Goal: Check status: Check status

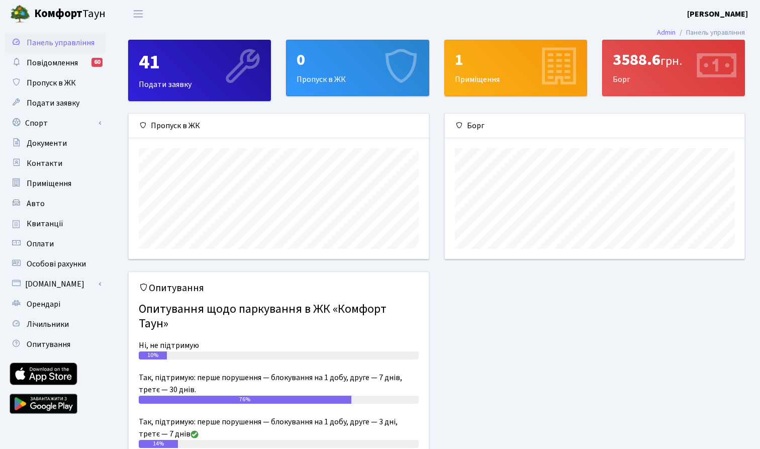
scroll to position [145, 300]
click at [658, 60] on div "3588.6 грн." at bounding box center [674, 59] width 122 height 19
drag, startPoint x: 0, startPoint y: 0, endPoint x: 50, endPoint y: 223, distance: 228.6
click at [50, 223] on span "Квитанції" at bounding box center [45, 223] width 37 height 11
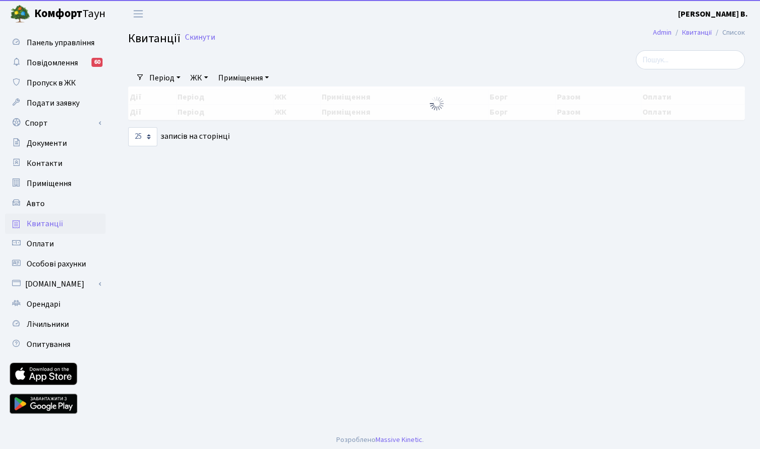
select select "25"
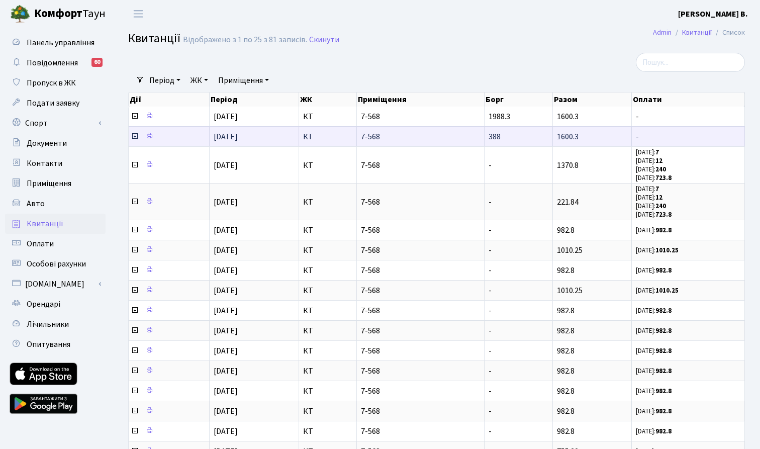
drag, startPoint x: 0, startPoint y: 0, endPoint x: 135, endPoint y: 135, distance: 191.2
click at [135, 135] on icon at bounding box center [135, 136] width 8 height 8
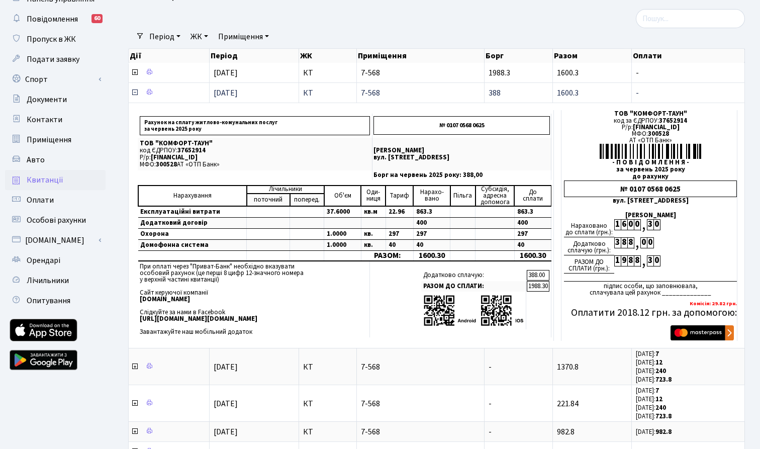
scroll to position [47, 0]
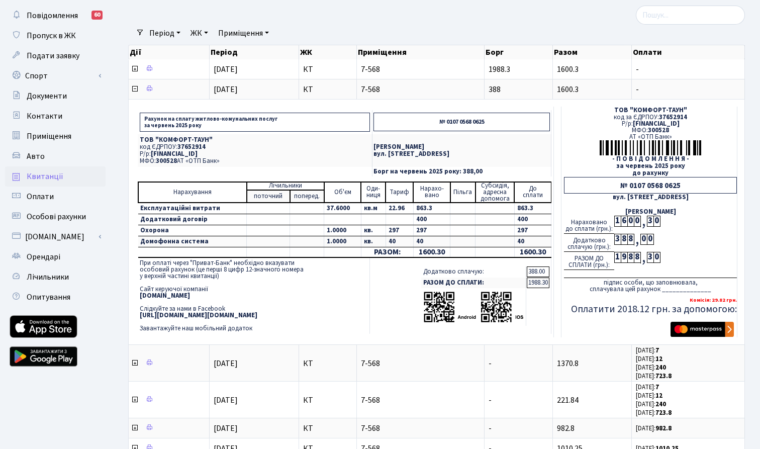
click at [135, 87] on icon at bounding box center [135, 89] width 8 height 8
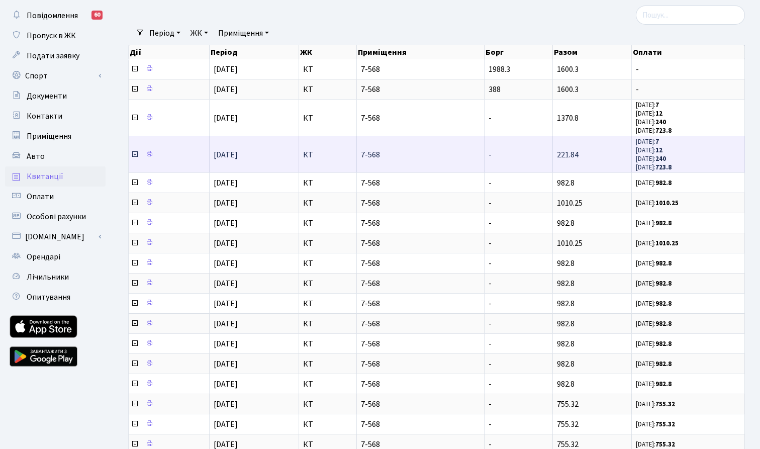
drag, startPoint x: 451, startPoint y: 225, endPoint x: 134, endPoint y: 154, distance: 325.4
click at [134, 154] on icon at bounding box center [135, 154] width 8 height 8
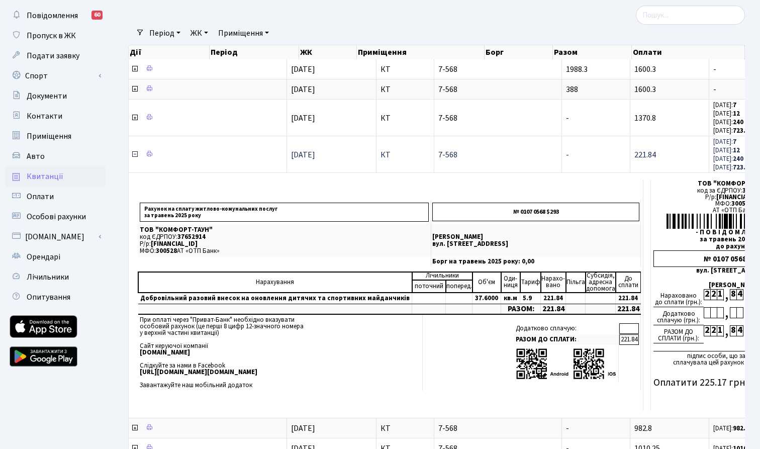
click at [134, 154] on icon at bounding box center [135, 154] width 8 height 8
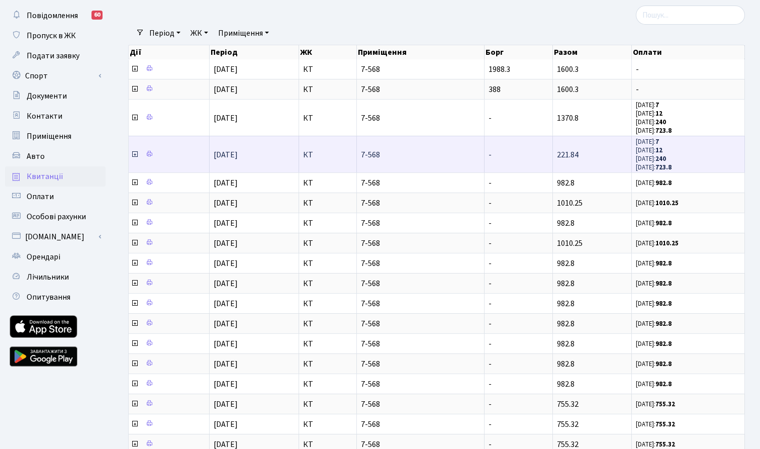
click at [134, 89] on icon at bounding box center [135, 89] width 8 height 8
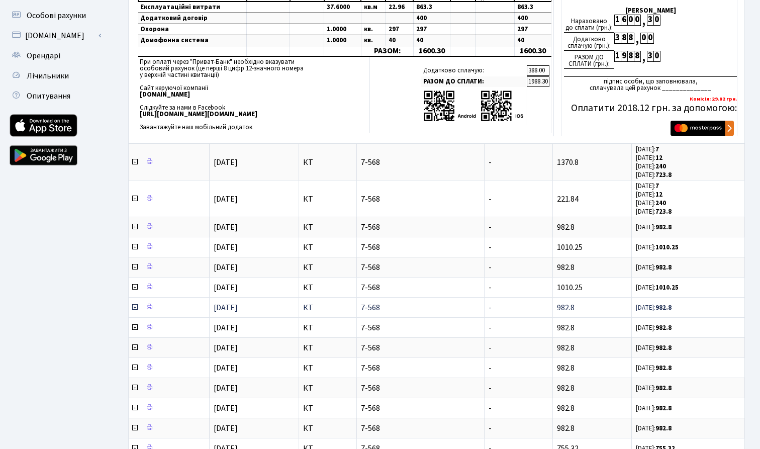
scroll to position [26, 0]
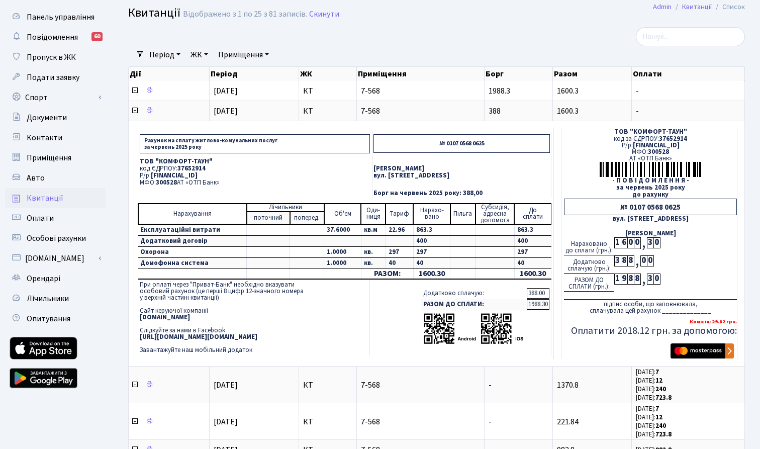
click at [135, 109] on icon at bounding box center [135, 111] width 8 height 8
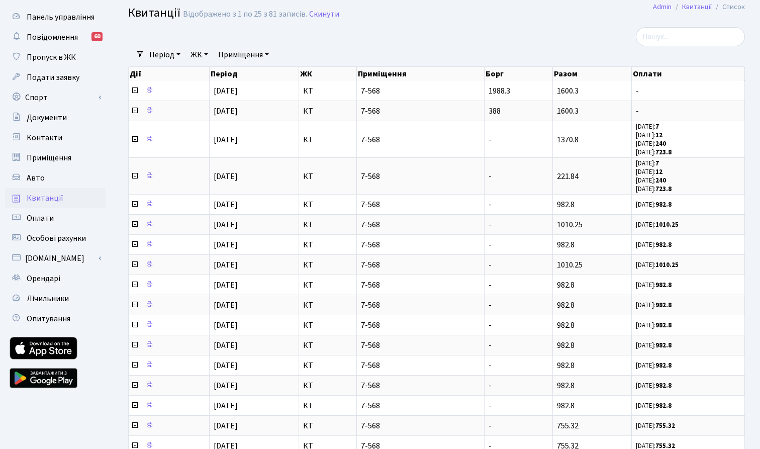
click at [134, 139] on icon at bounding box center [135, 139] width 8 height 8
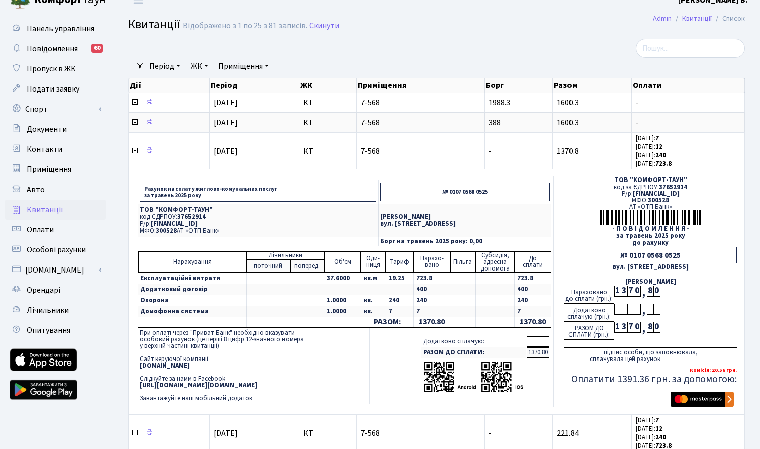
scroll to position [7, 0]
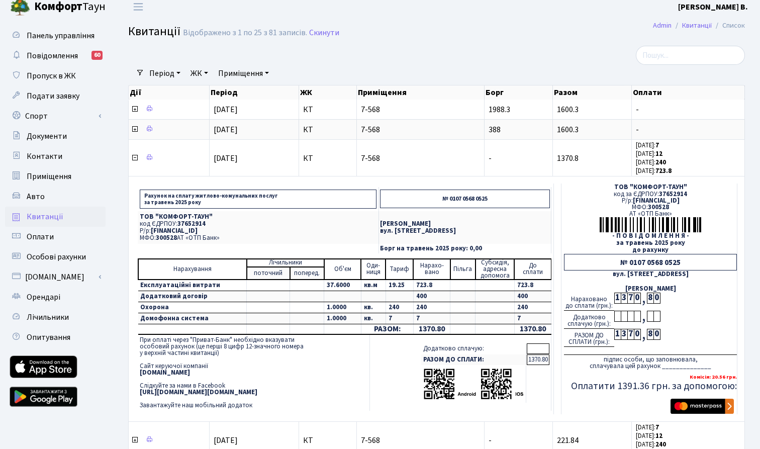
click at [133, 157] on icon at bounding box center [135, 158] width 8 height 8
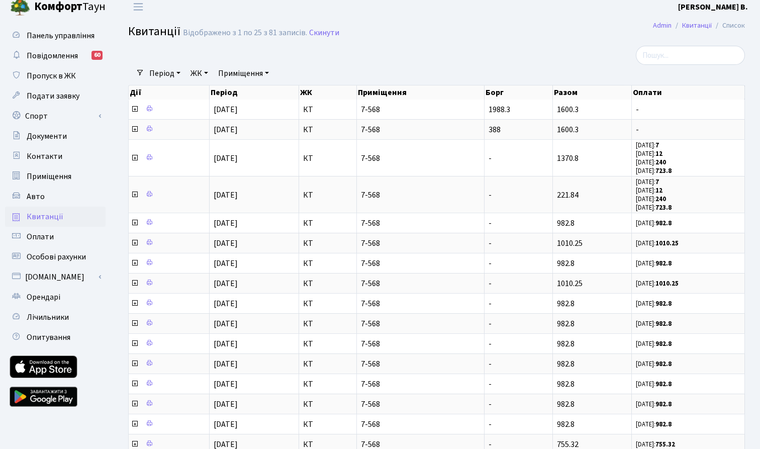
click at [134, 128] on icon at bounding box center [135, 129] width 8 height 8
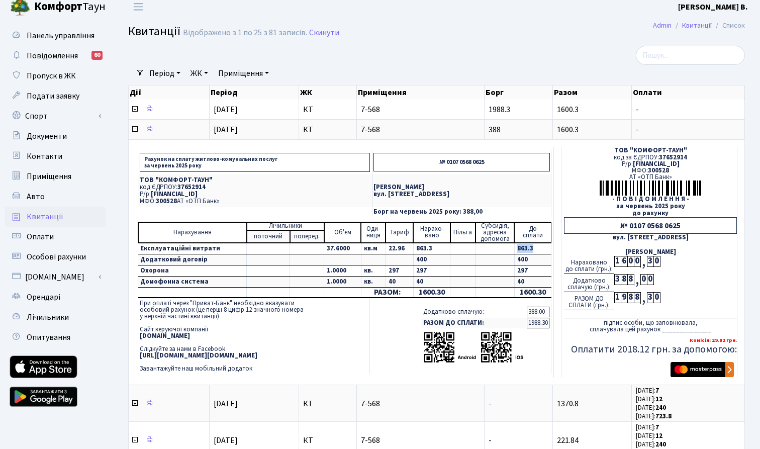
drag, startPoint x: 515, startPoint y: 249, endPoint x: 543, endPoint y: 249, distance: 27.6
click at [543, 249] on td "863.3" at bounding box center [532, 249] width 37 height 12
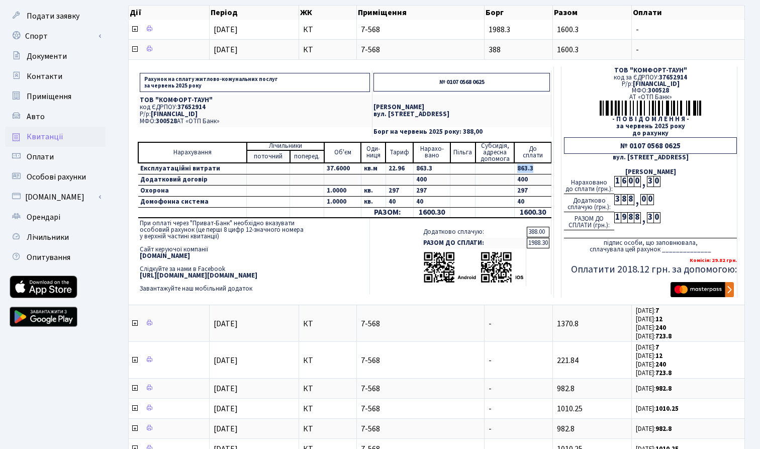
scroll to position [88, 0]
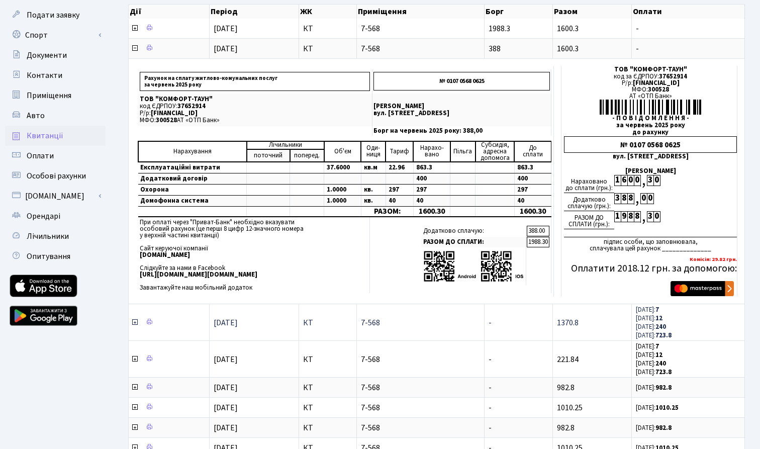
click at [135, 322] on icon at bounding box center [135, 322] width 8 height 8
click at [134, 322] on icon at bounding box center [135, 322] width 8 height 8
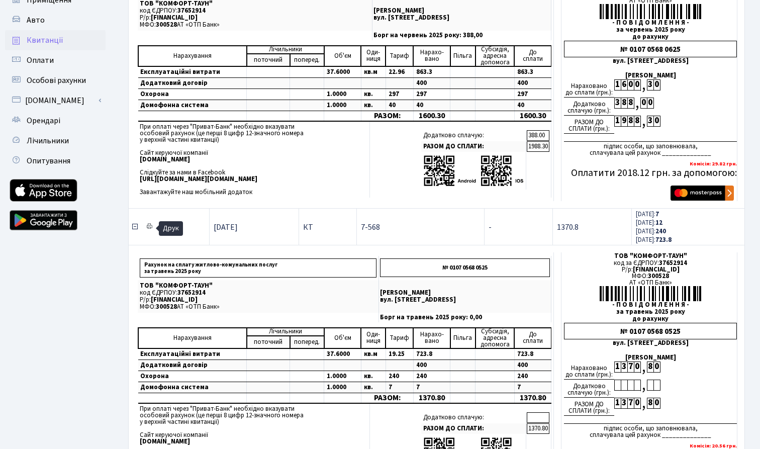
scroll to position [197, 0]
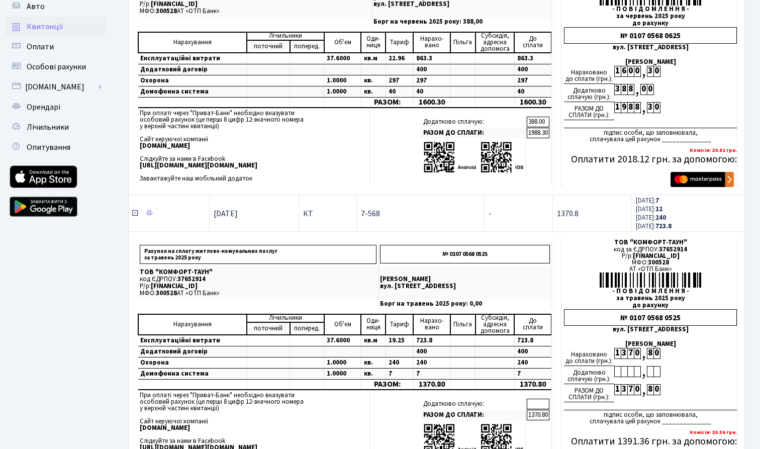
click at [134, 214] on icon at bounding box center [135, 213] width 8 height 8
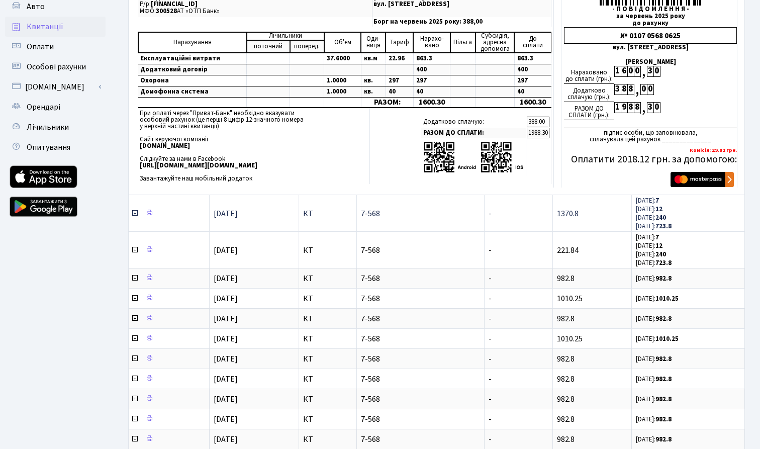
click at [134, 214] on icon at bounding box center [135, 213] width 8 height 8
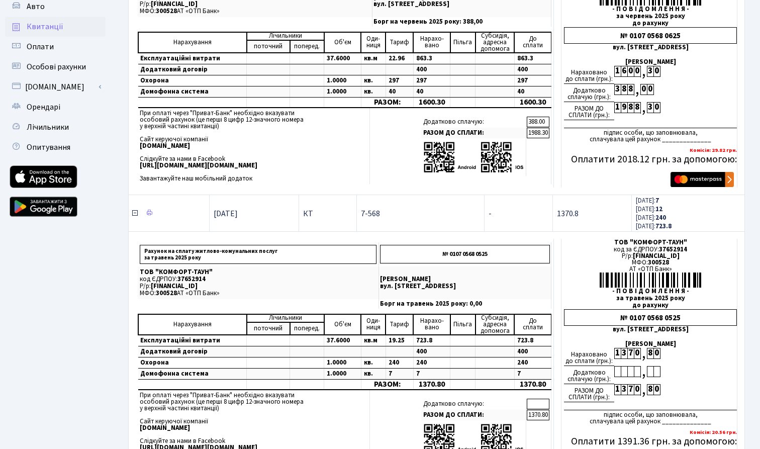
click at [134, 215] on icon at bounding box center [135, 213] width 8 height 8
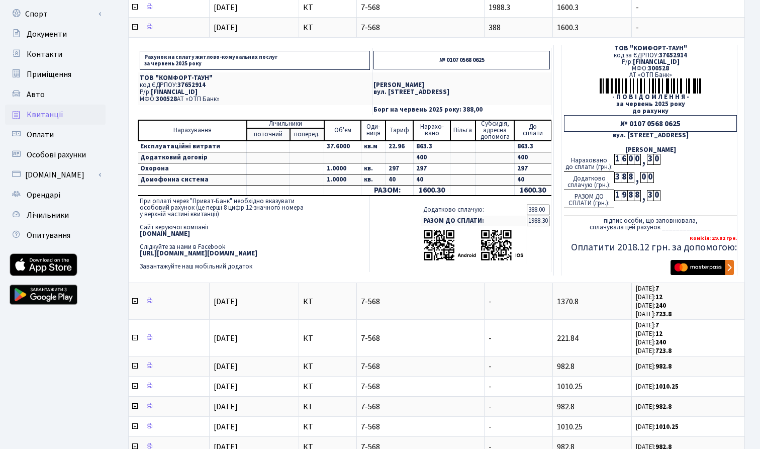
scroll to position [109, 0]
click at [565, 157] on div "Нараховано до сплати (грн.):" at bounding box center [589, 163] width 50 height 18
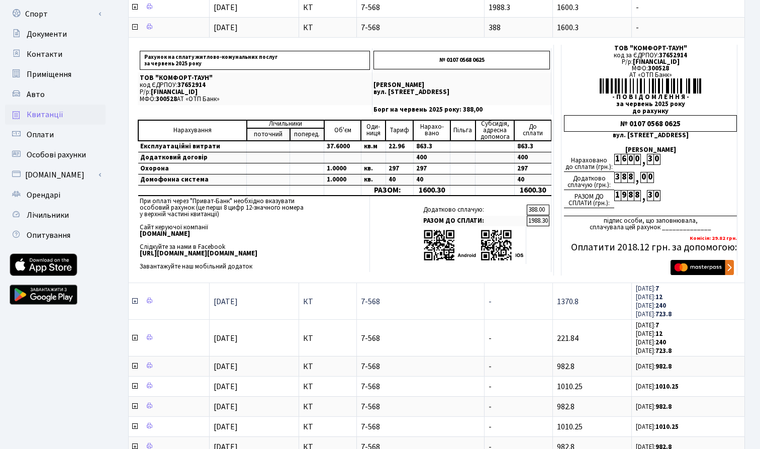
click at [134, 303] on icon at bounding box center [135, 301] width 8 height 8
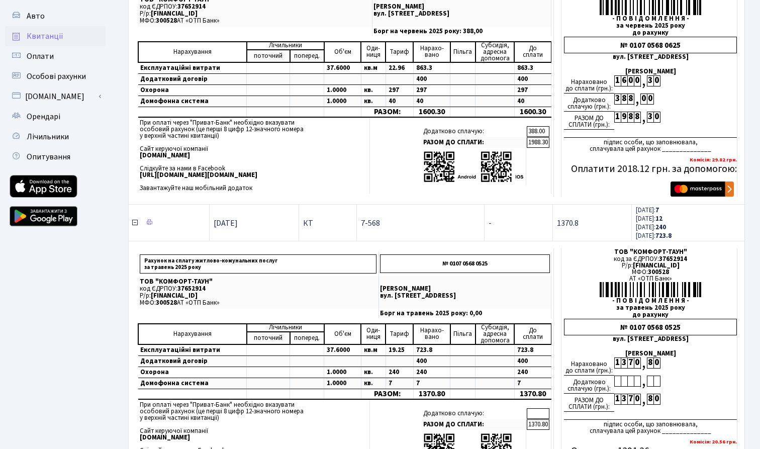
scroll to position [188, 0]
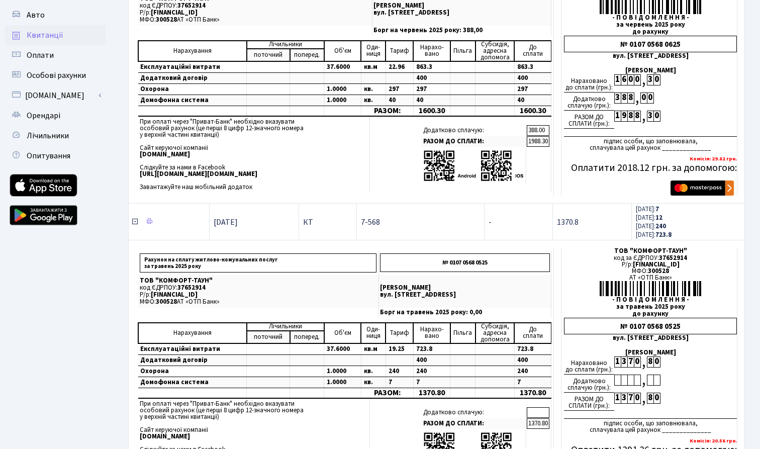
click at [135, 223] on icon at bounding box center [135, 222] width 8 height 8
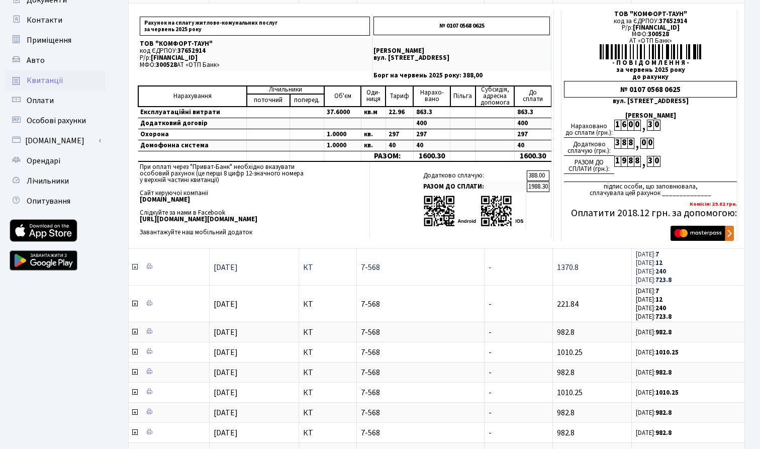
scroll to position [101, 0]
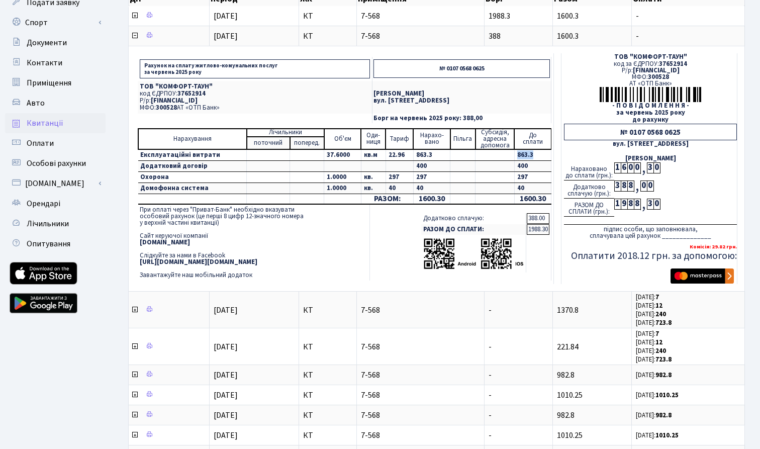
drag, startPoint x: 514, startPoint y: 154, endPoint x: 547, endPoint y: 158, distance: 33.4
click at [547, 158] on td "863.3" at bounding box center [532, 155] width 37 height 12
copy td "863.3"
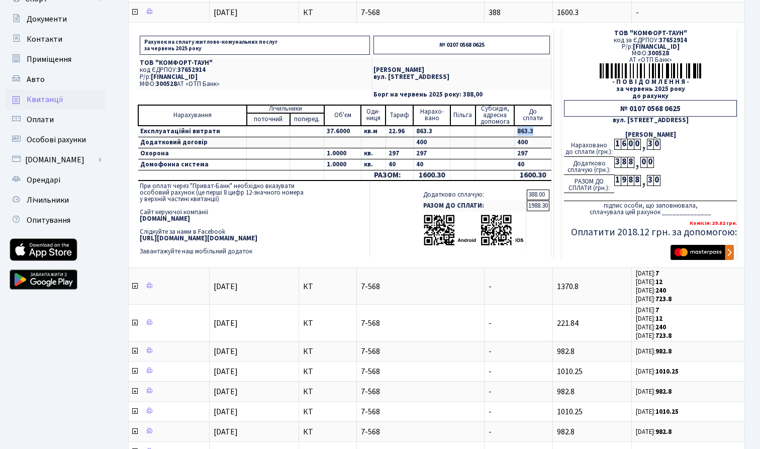
scroll to position [125, 0]
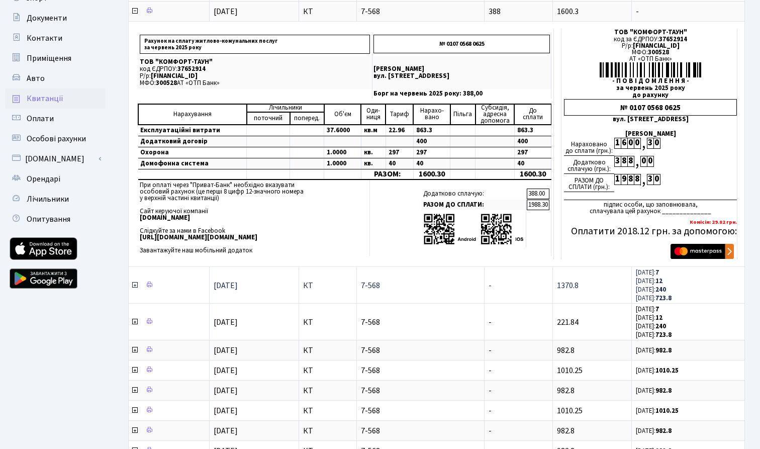
click at [135, 286] on icon at bounding box center [135, 285] width 8 height 8
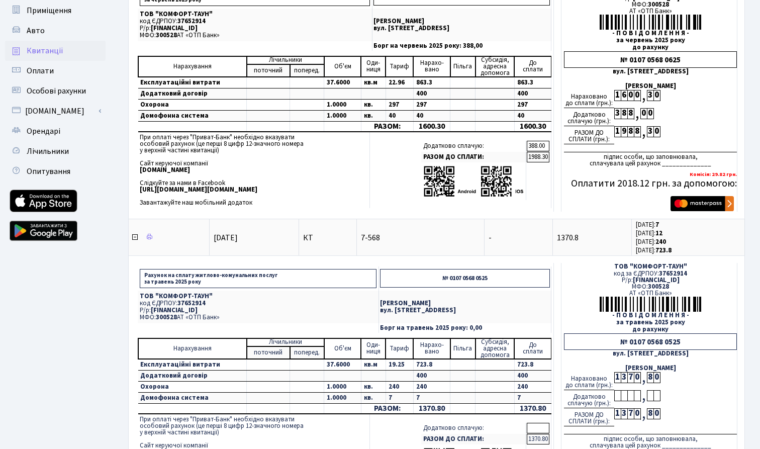
scroll to position [172, 0]
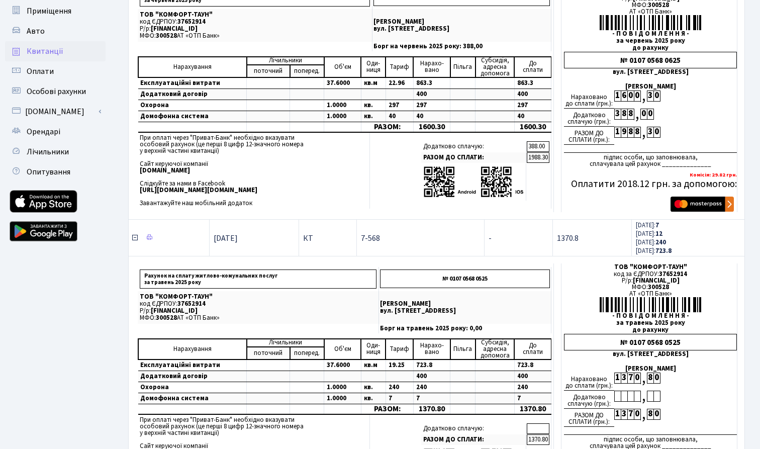
click at [133, 240] on icon at bounding box center [135, 238] width 8 height 8
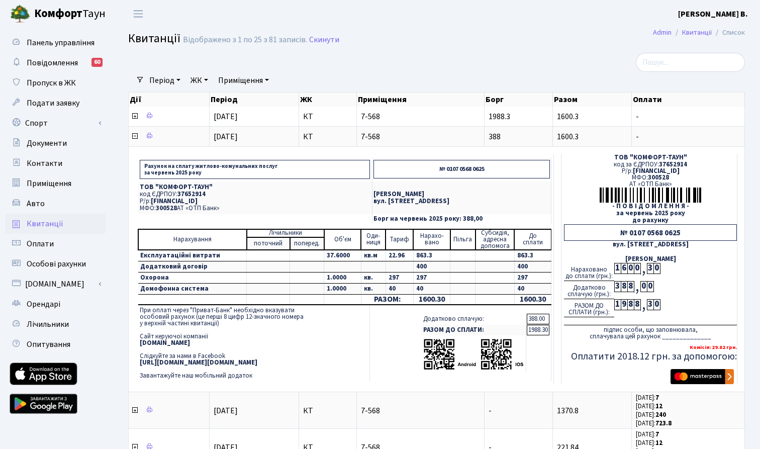
scroll to position [0, 0]
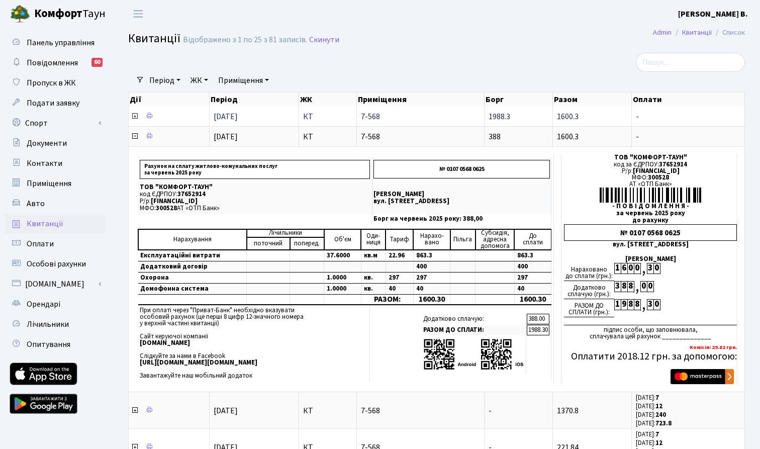
click at [133, 116] on icon at bounding box center [135, 116] width 8 height 8
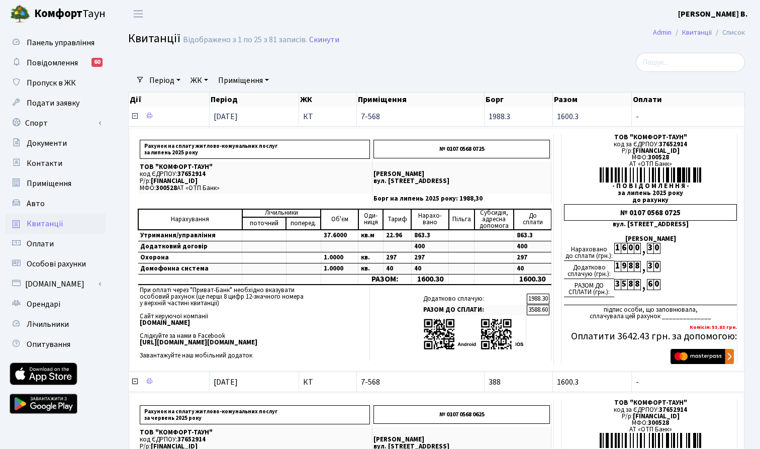
click at [133, 116] on icon at bounding box center [135, 116] width 8 height 8
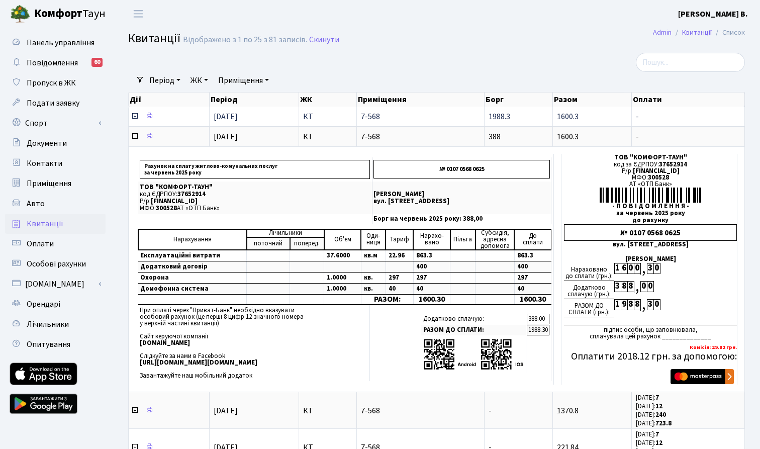
click at [133, 116] on icon at bounding box center [135, 116] width 8 height 8
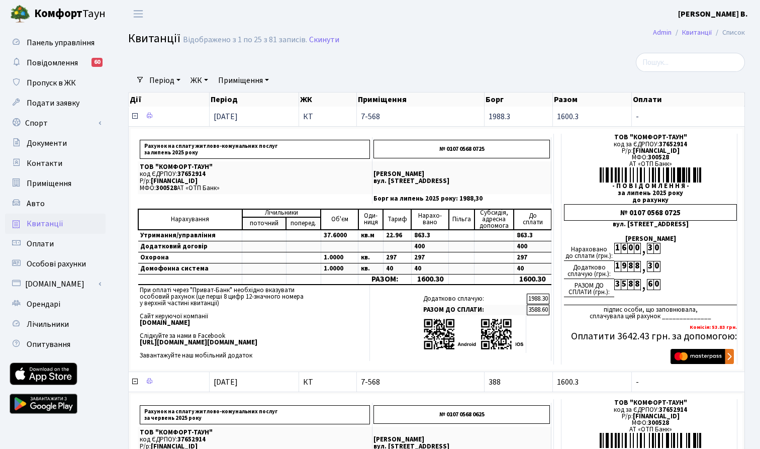
click at [134, 116] on icon at bounding box center [135, 116] width 8 height 8
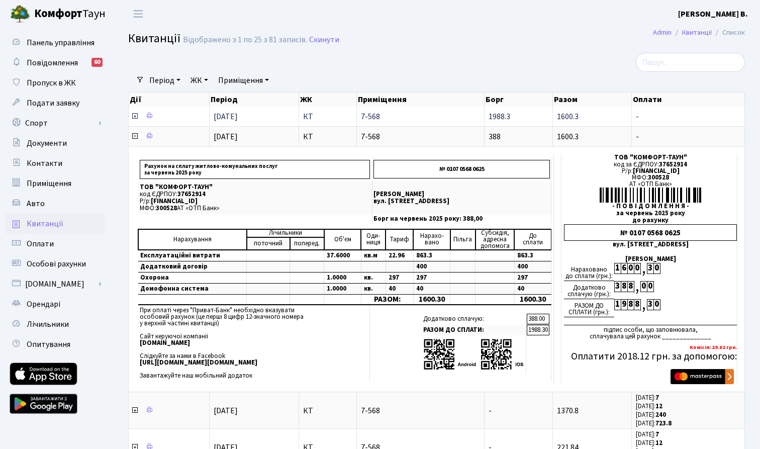
click at [134, 116] on icon at bounding box center [135, 116] width 8 height 8
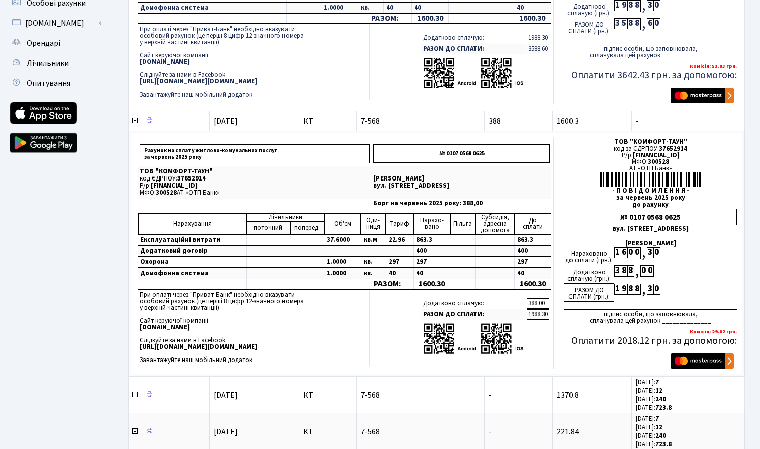
scroll to position [391, 0]
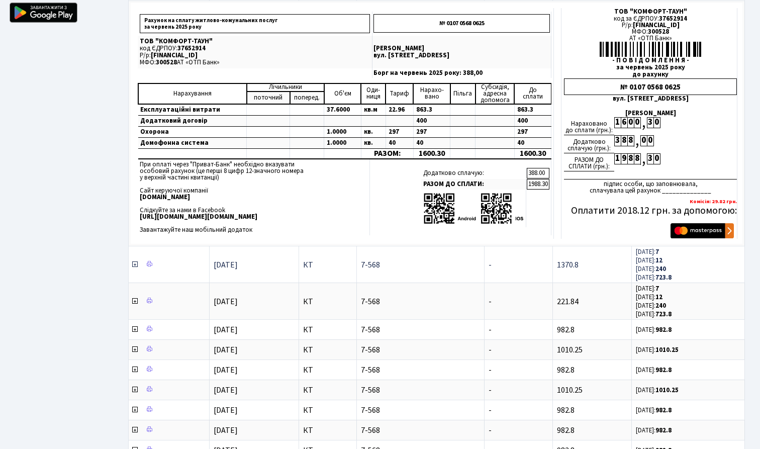
click at [135, 267] on icon at bounding box center [135, 264] width 8 height 8
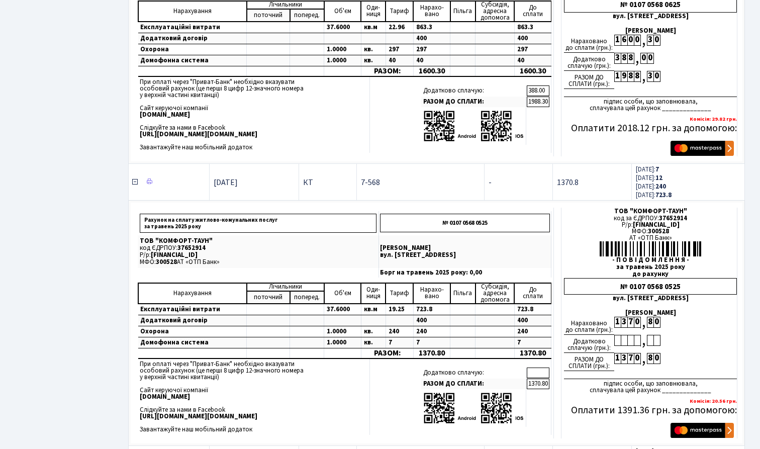
scroll to position [476, 0]
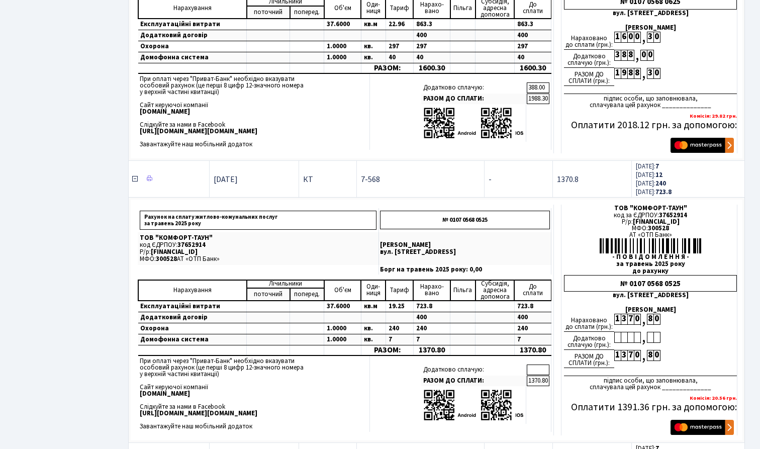
click at [134, 181] on icon at bounding box center [135, 179] width 8 height 8
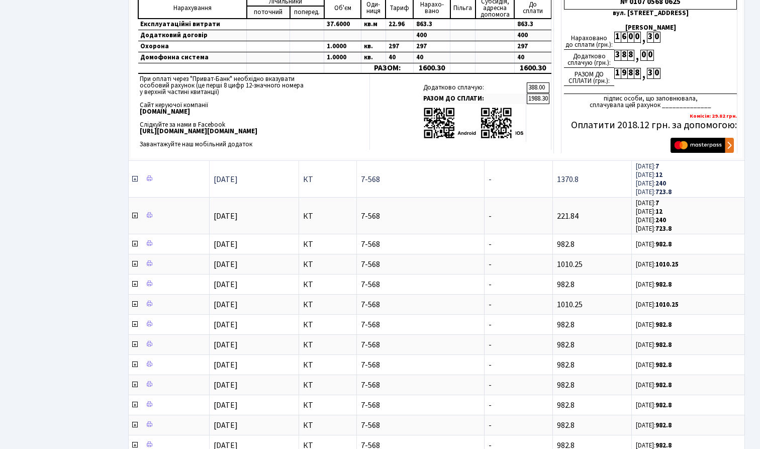
click at [134, 181] on icon at bounding box center [135, 179] width 8 height 8
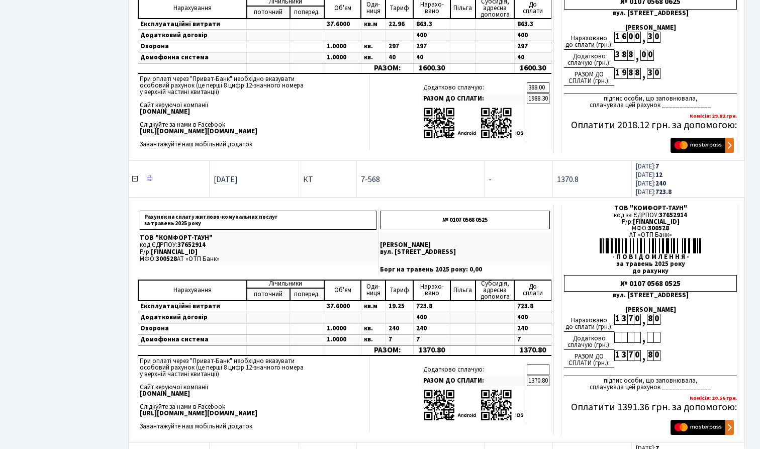
click at [134, 181] on icon at bounding box center [135, 179] width 8 height 8
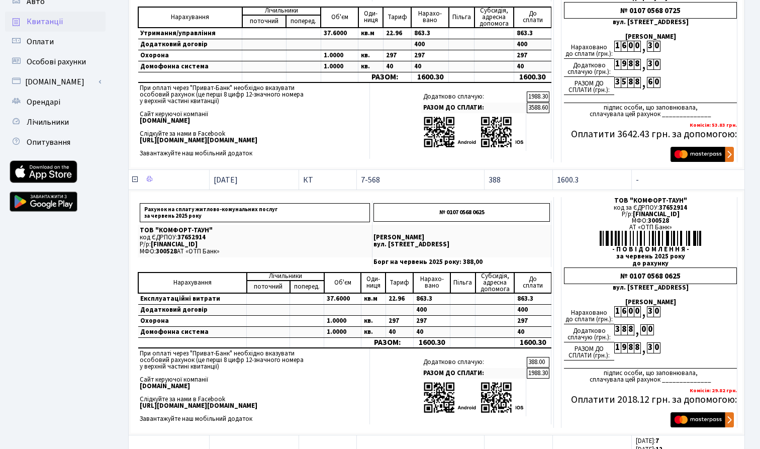
scroll to position [193, 0]
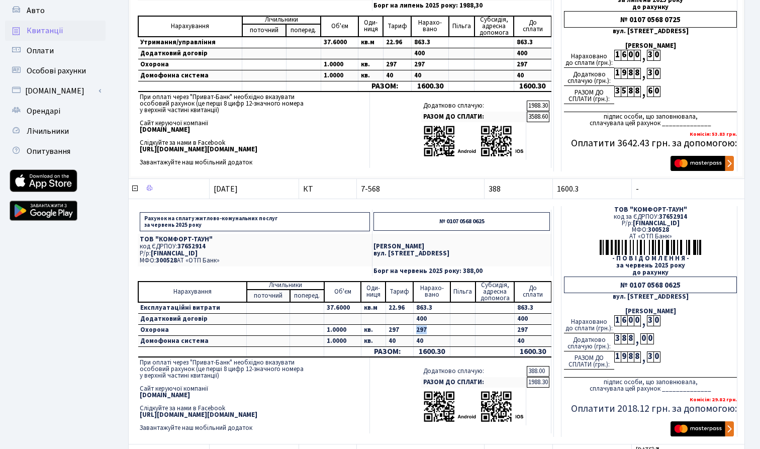
drag, startPoint x: 412, startPoint y: 333, endPoint x: 432, endPoint y: 333, distance: 19.6
click at [432, 333] on td "297" at bounding box center [431, 329] width 37 height 11
copy td "297"
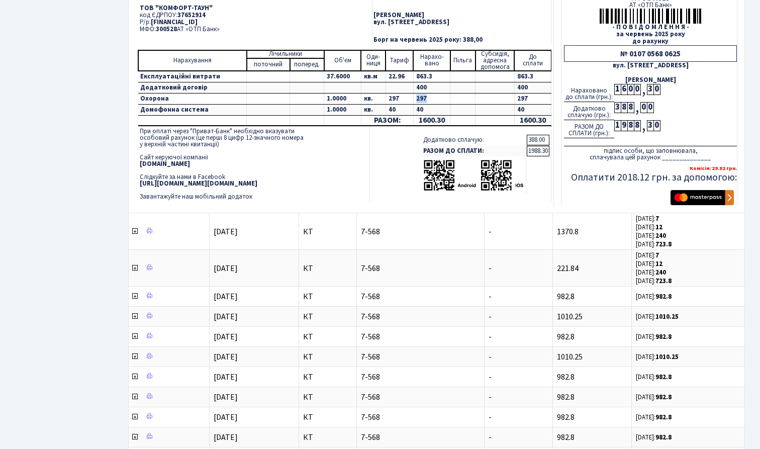
scroll to position [430, 0]
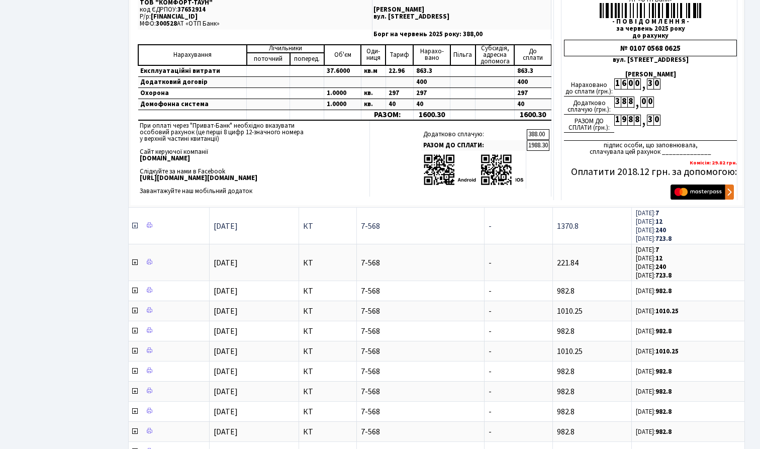
click at [134, 229] on icon at bounding box center [135, 226] width 8 height 8
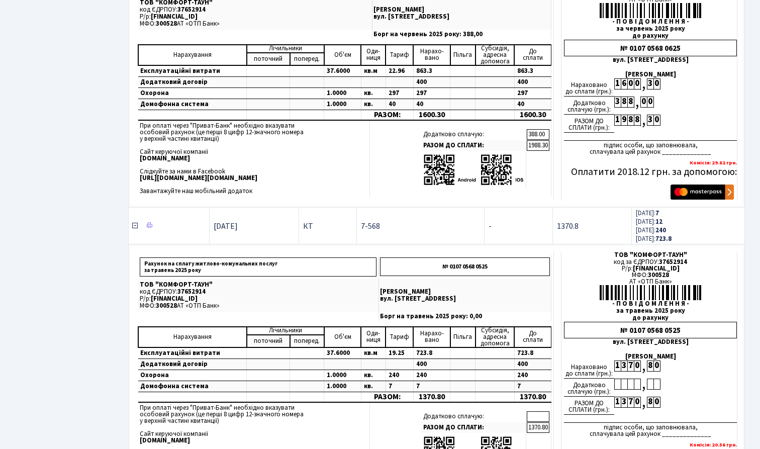
click at [134, 228] on icon at bounding box center [135, 226] width 8 height 8
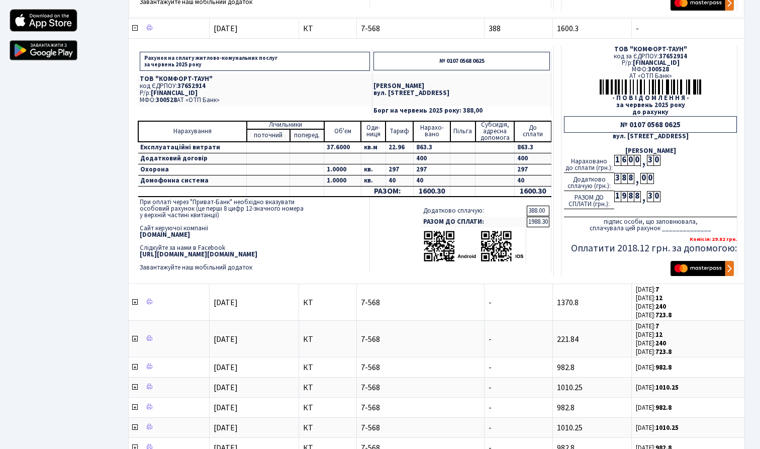
scroll to position [353, 0]
drag, startPoint x: 412, startPoint y: 149, endPoint x: 441, endPoint y: 149, distance: 28.6
click at [441, 149] on td "863.3" at bounding box center [431, 148] width 37 height 12
copy td "863.3"
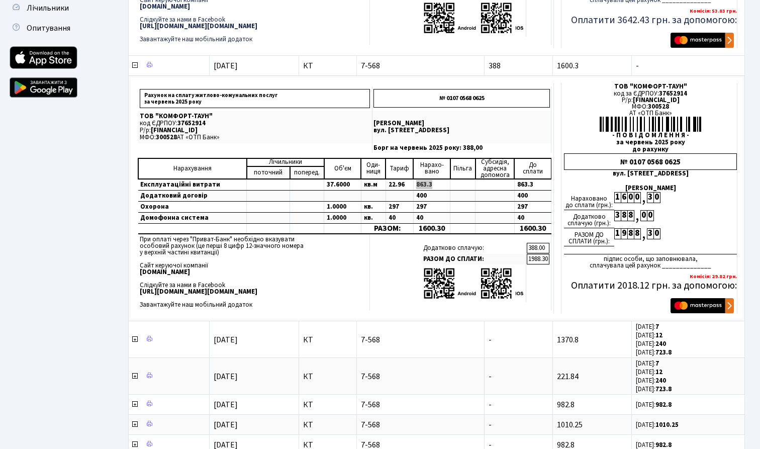
scroll to position [316, 0]
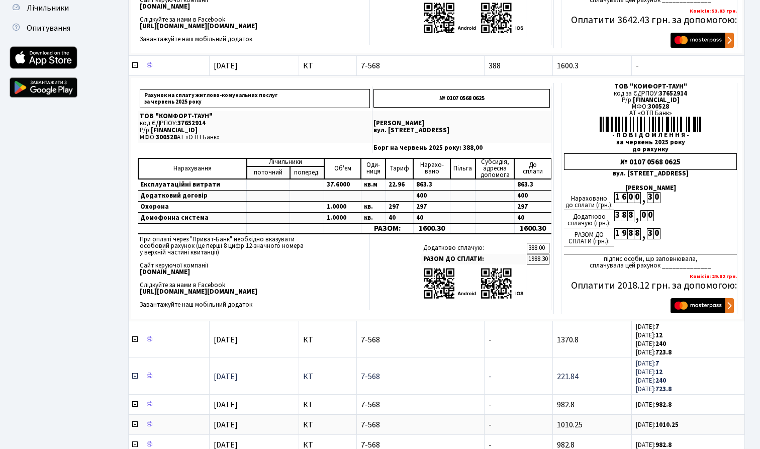
click at [134, 376] on icon at bounding box center [135, 376] width 8 height 8
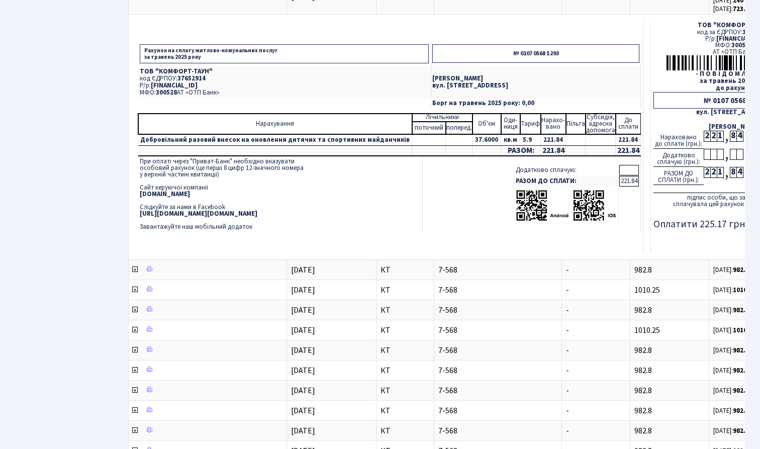
scroll to position [705, 0]
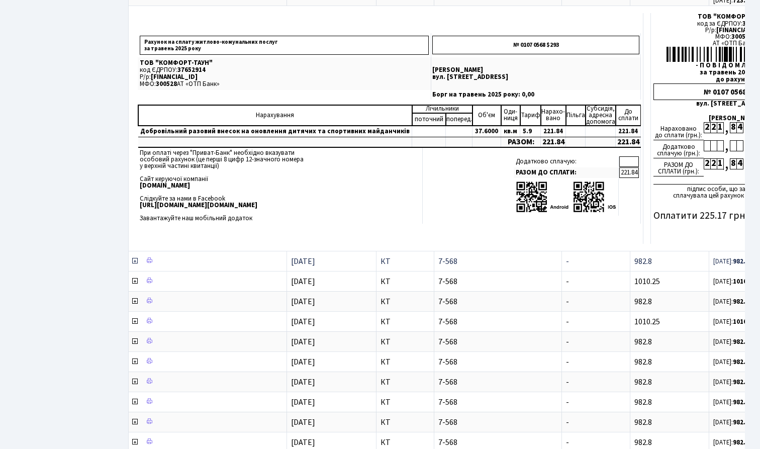
click at [134, 265] on icon at bounding box center [135, 261] width 8 height 8
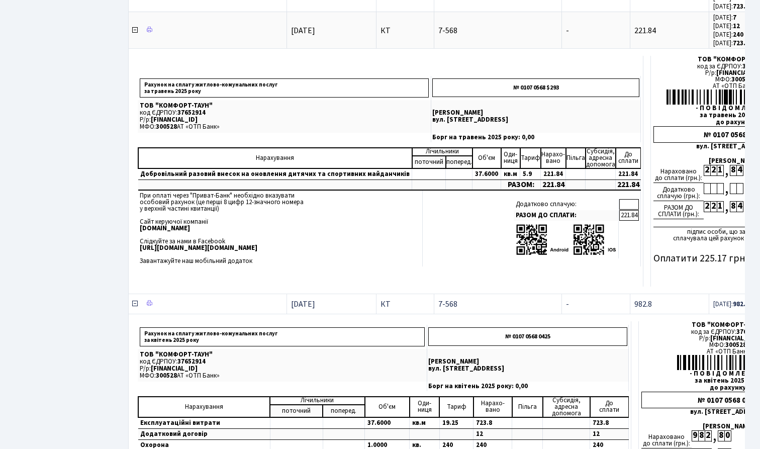
scroll to position [654, 0]
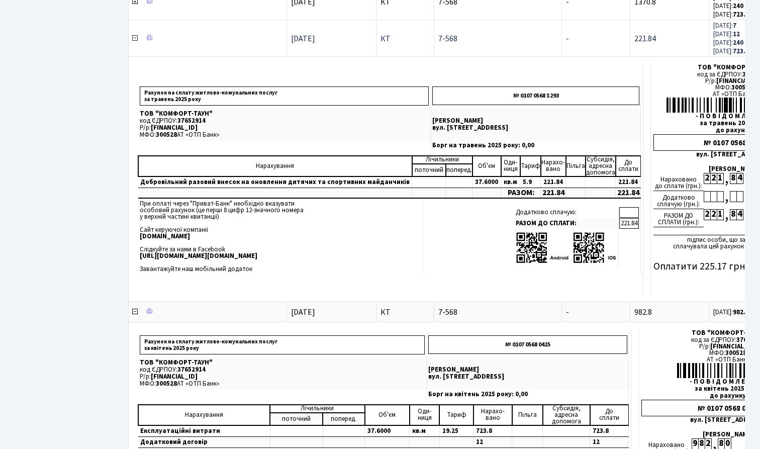
click at [134, 40] on icon at bounding box center [135, 38] width 8 height 8
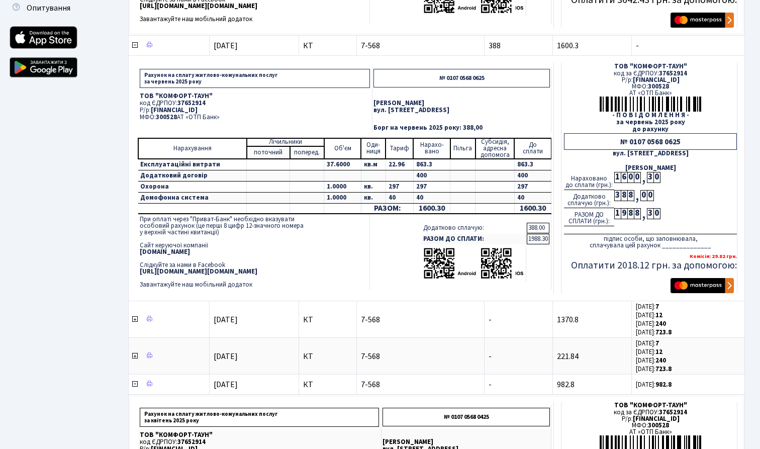
scroll to position [318, 0]
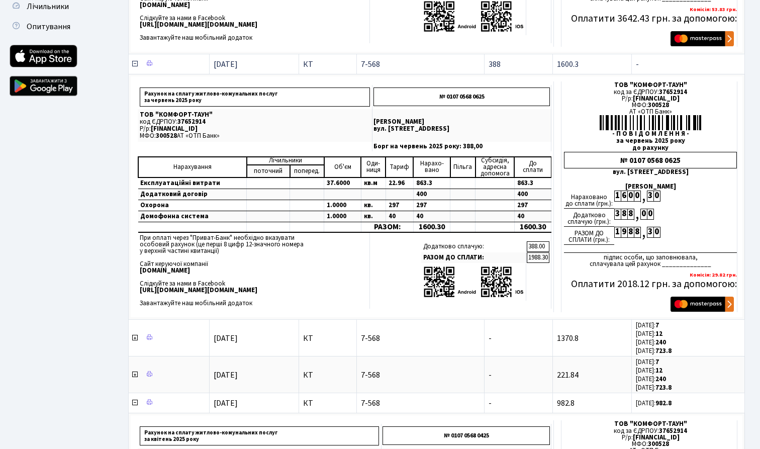
click at [134, 63] on icon at bounding box center [135, 64] width 8 height 8
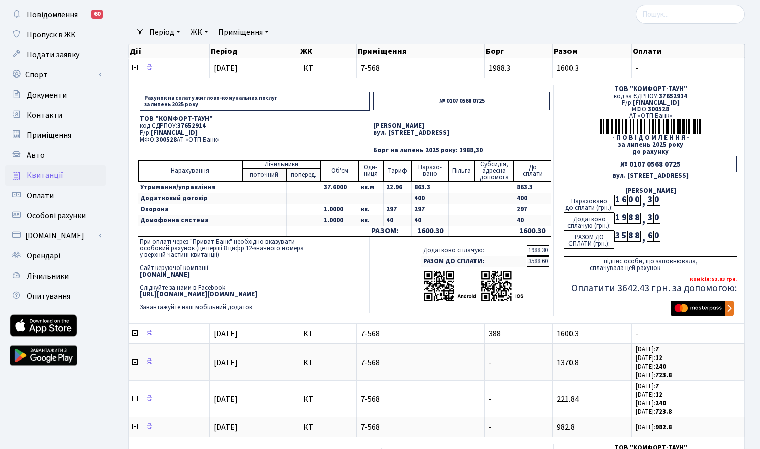
scroll to position [44, 0]
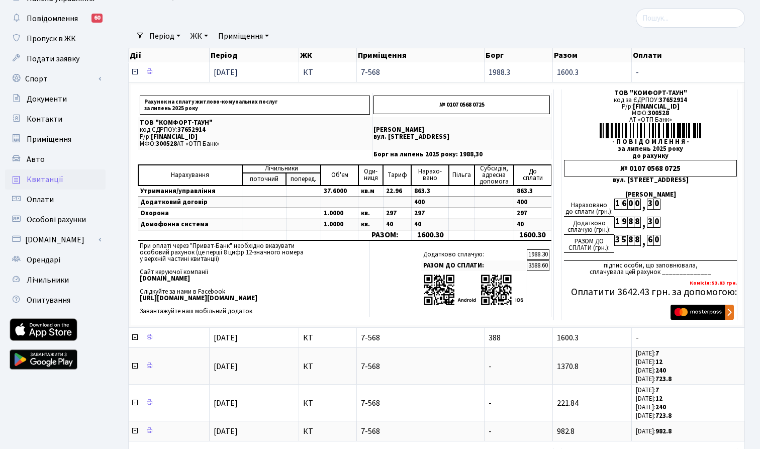
click at [135, 71] on icon at bounding box center [135, 72] width 8 height 8
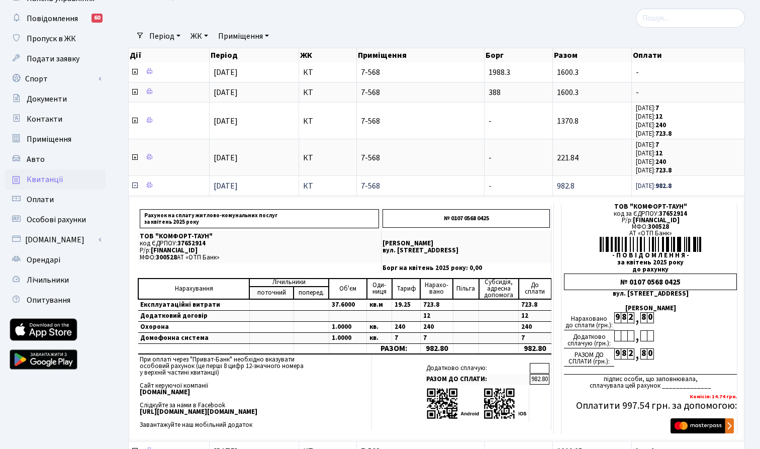
click at [133, 186] on icon at bounding box center [135, 185] width 8 height 8
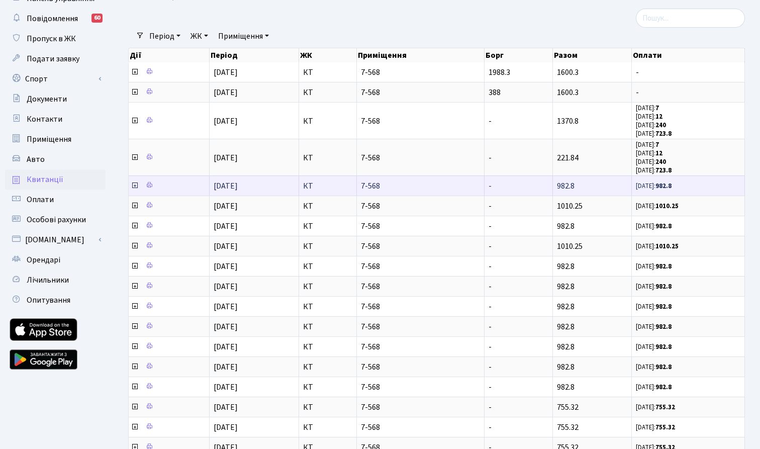
click at [134, 186] on icon at bounding box center [135, 185] width 8 height 8
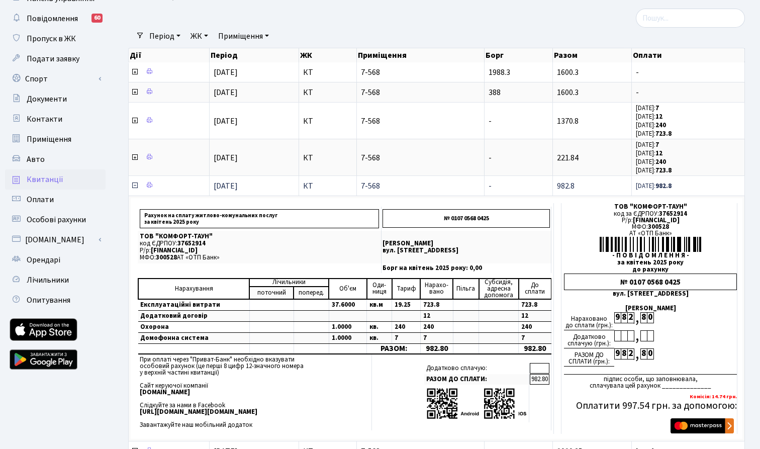
click at [134, 186] on icon at bounding box center [135, 185] width 8 height 8
